Goal: Use online tool/utility

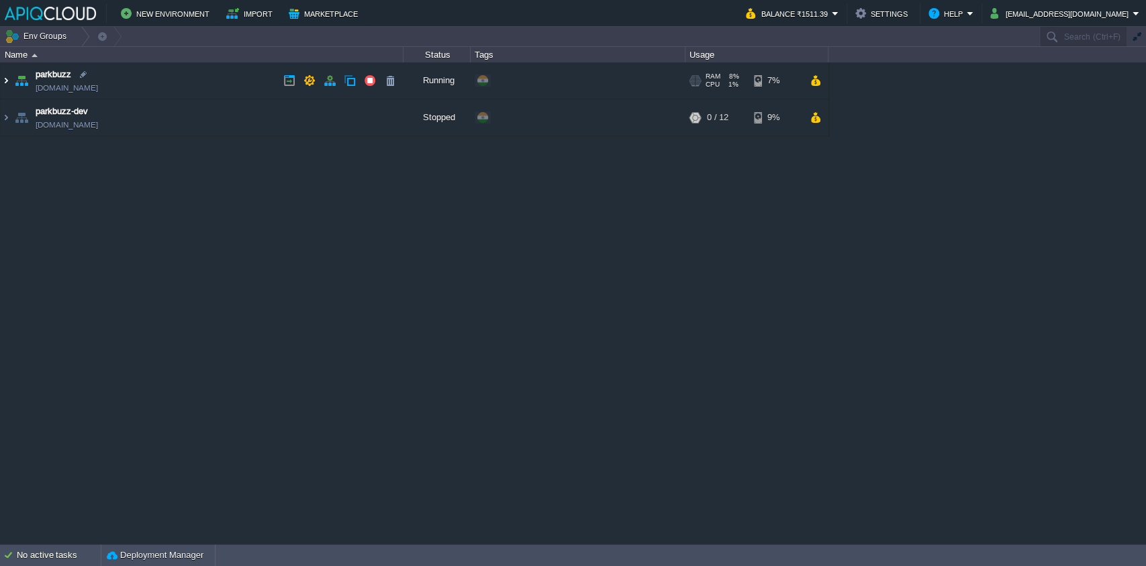
click at [5, 73] on img at bounding box center [6, 80] width 11 height 36
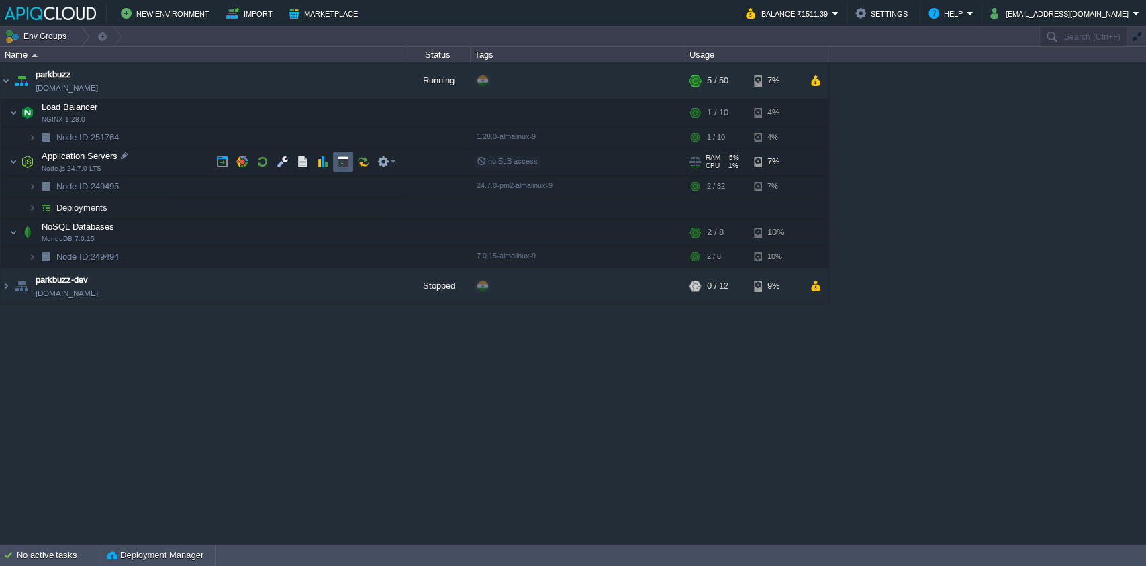
click at [344, 165] on button "button" at bounding box center [343, 162] width 12 height 12
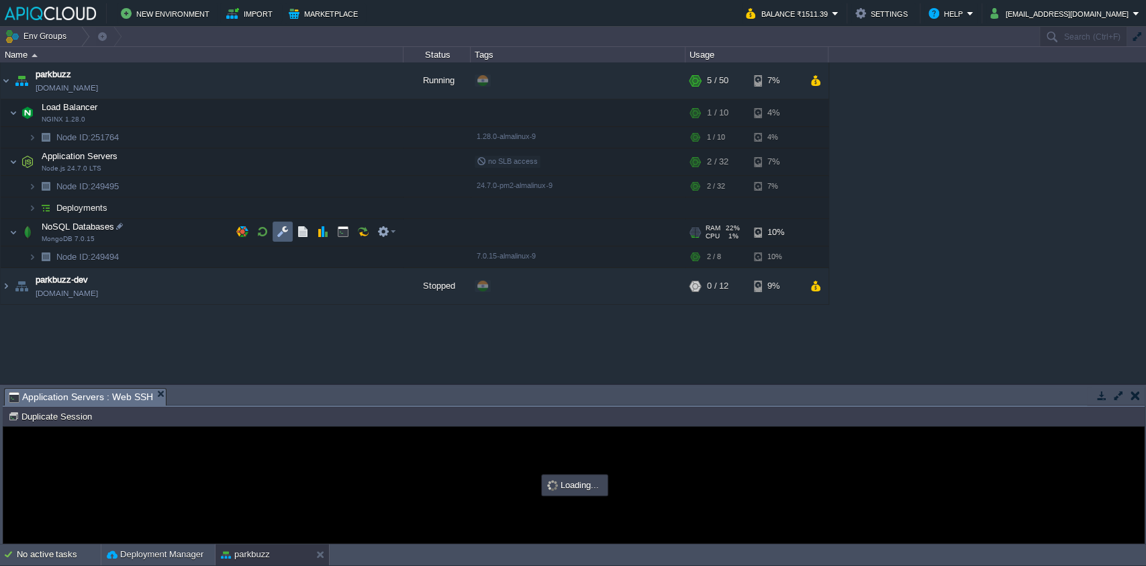
type input "#000000"
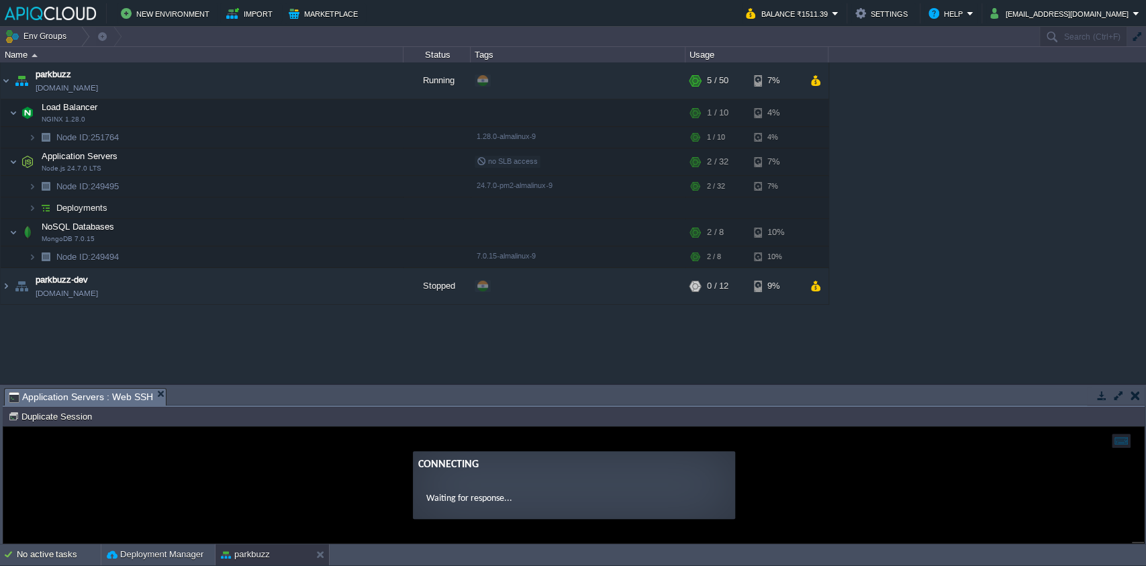
drag, startPoint x: 357, startPoint y: 395, endPoint x: 315, endPoint y: -2, distance: 399.1
click at [315, 0] on html "New Environment Import Marketplace Bonus ₹0.00 Upgrade Account Balance ₹1511.39…" at bounding box center [573, 283] width 1146 height 566
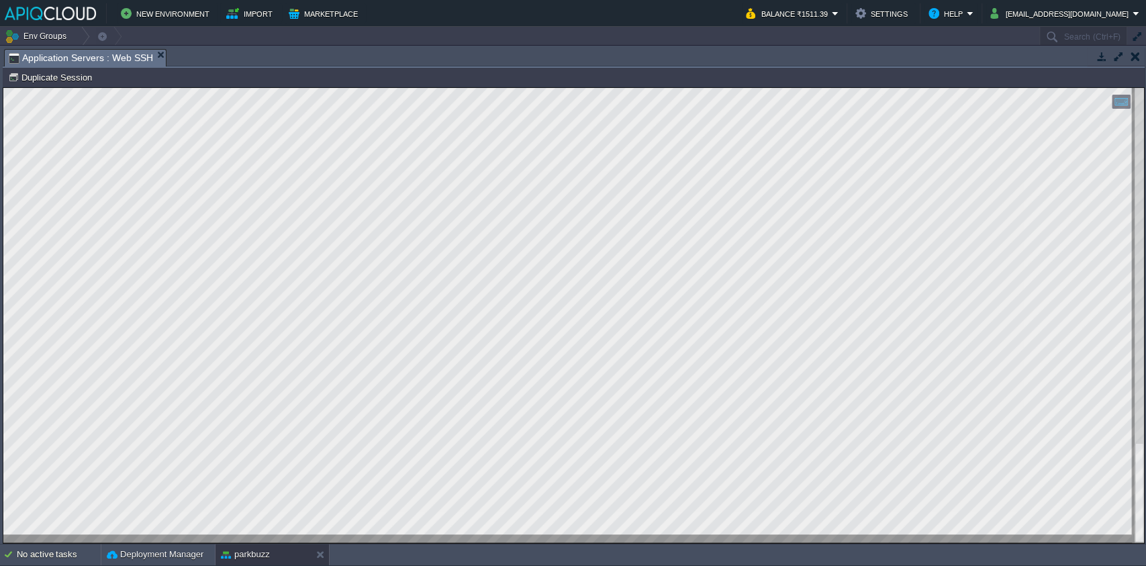
click at [1130, 495] on div at bounding box center [573, 315] width 1141 height 455
click at [1139, 352] on div at bounding box center [1139, 315] width 9 height 455
click at [1144, 88] on html "Copy: Ctrl + Shift + C Paste: Ctrl + V Settings: Ctrl + Shift + Alt 0" at bounding box center [573, 88] width 1141 height 0
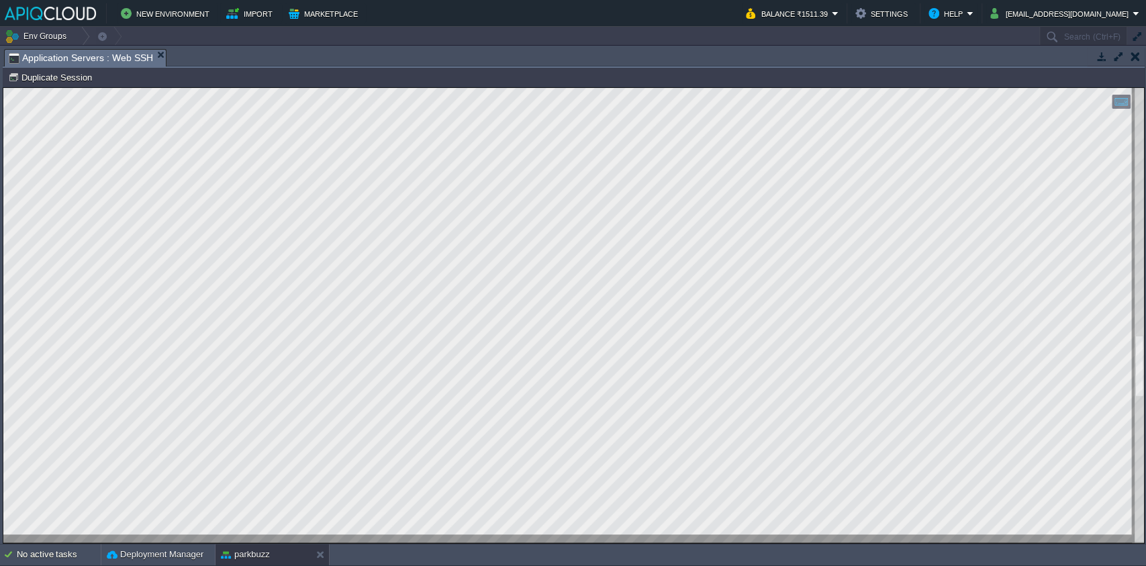
click at [1144, 88] on html "Copy: Ctrl + Shift + C Paste: Ctrl + V Settings: Ctrl + Shift + Alt 0" at bounding box center [573, 88] width 1141 height 0
click at [1127, 88] on html "Copy: Ctrl + Shift + C Paste: Ctrl + V Settings: Ctrl + Shift + Alt 0" at bounding box center [573, 88] width 1141 height 0
click at [1144, 88] on html "Copy: Ctrl + Shift + C Paste: Ctrl + V Settings: Ctrl + Shift + Alt 0" at bounding box center [573, 88] width 1141 height 0
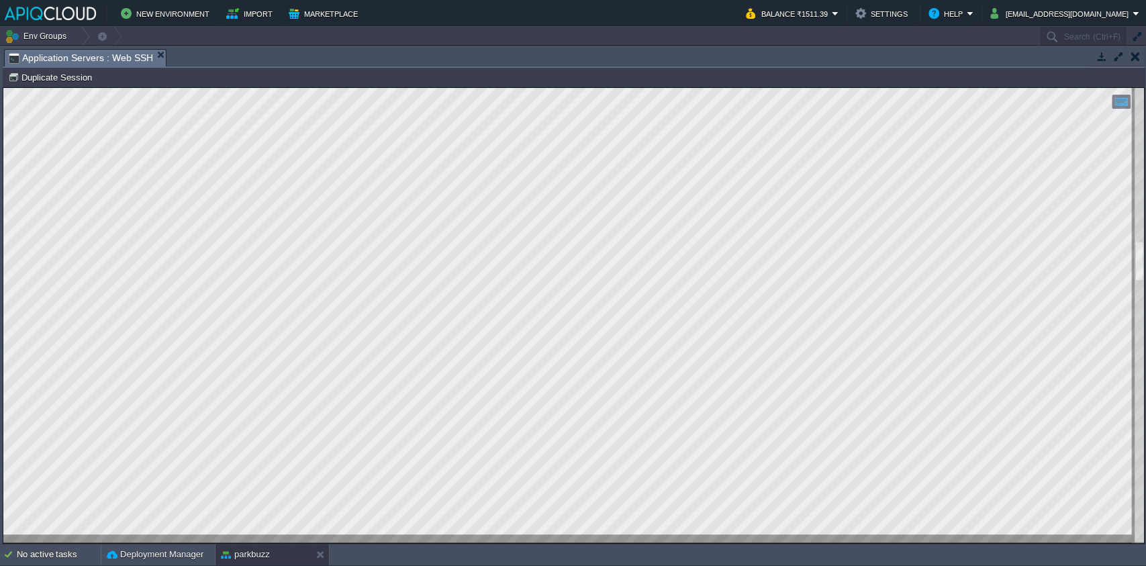
click at [1142, 194] on div at bounding box center [1139, 315] width 9 height 455
click at [1144, 88] on html "Copy: Ctrl + Shift + C Paste: Ctrl + V Settings: Ctrl + Shift + Alt 0" at bounding box center [573, 88] width 1141 height 0
click at [1137, 527] on div at bounding box center [1139, 315] width 9 height 455
click at [1134, 471] on div at bounding box center [573, 315] width 1141 height 455
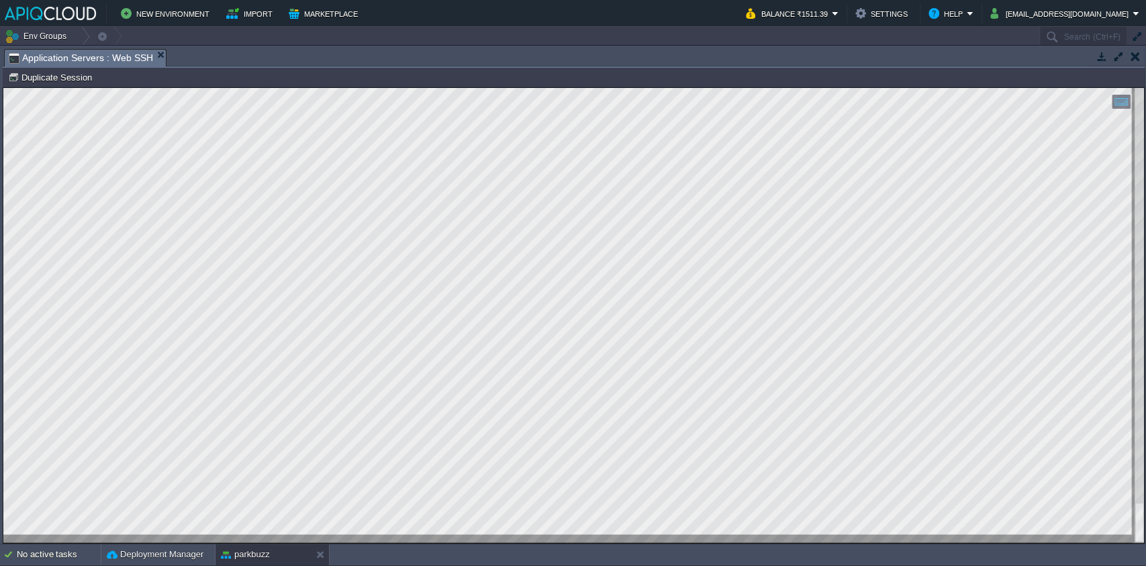
click at [1134, 471] on div at bounding box center [573, 315] width 1141 height 455
click at [1138, 450] on div at bounding box center [1139, 315] width 9 height 455
click at [1144, 88] on html "Copy: Ctrl + Shift + C Paste: Ctrl + V Settings: Ctrl + Shift + Alt 0" at bounding box center [573, 88] width 1141 height 0
click at [1140, 424] on div at bounding box center [1139, 315] width 9 height 455
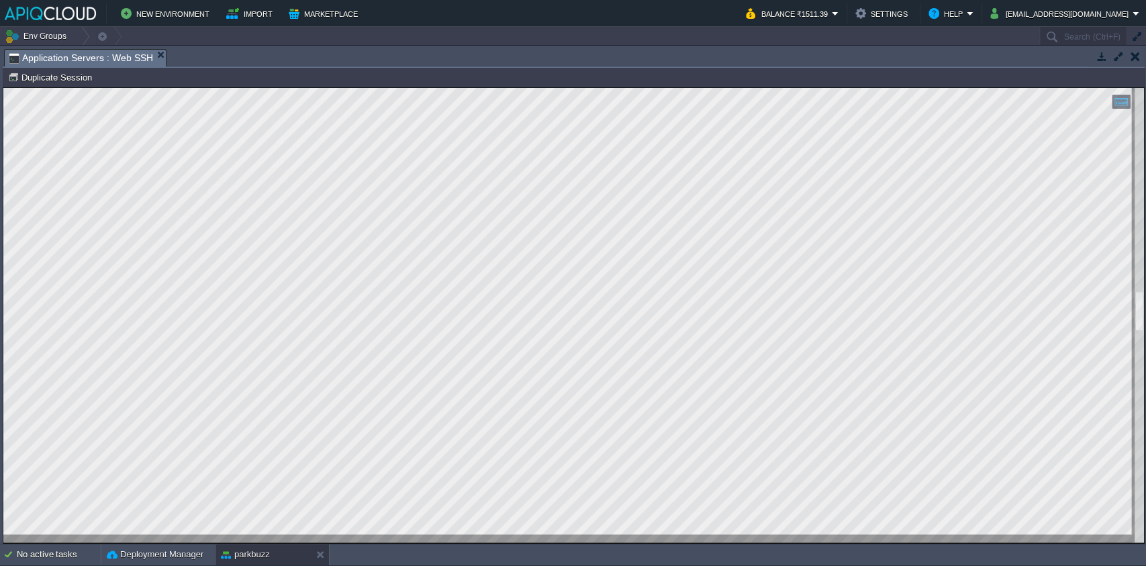
click at [1122, 306] on div at bounding box center [573, 315] width 1141 height 455
click at [1144, 88] on html "Copy: Ctrl + Shift + C Paste: Ctrl + V Settings: Ctrl + Shift + Alt 0" at bounding box center [573, 88] width 1141 height 0
click at [1126, 499] on div at bounding box center [573, 315] width 1141 height 455
click at [1143, 426] on div at bounding box center [1139, 315] width 9 height 455
